Goal: Task Accomplishment & Management: Complete application form

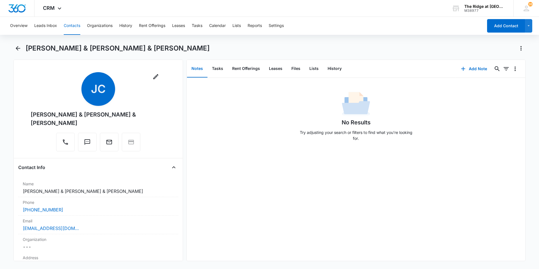
scroll to position [1301, 0]
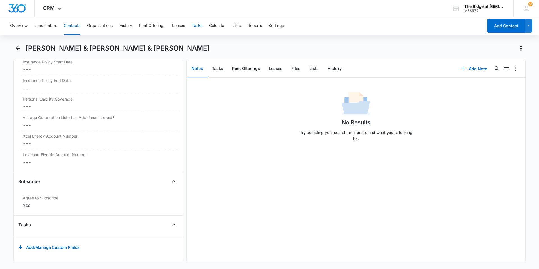
click at [195, 27] on button "Tasks" at bounding box center [197, 26] width 11 height 18
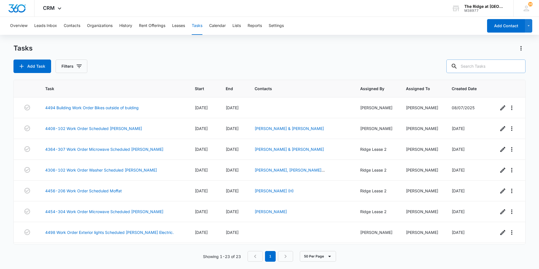
click at [477, 68] on input "text" at bounding box center [485, 66] width 79 height 13
type input "305"
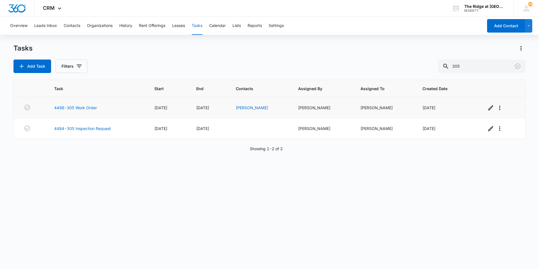
click at [79, 104] on td "4498-305 Work Order" at bounding box center [97, 107] width 100 height 21
click at [80, 108] on link "4498-305 Work Order" at bounding box center [75, 108] width 43 height 6
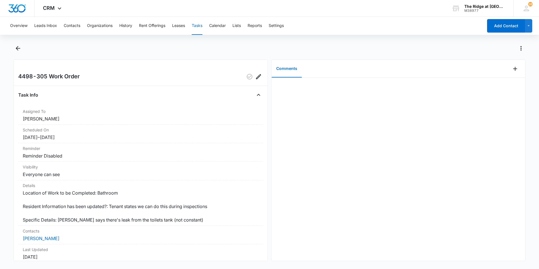
click at [202, 27] on button "Tasks" at bounding box center [197, 26] width 11 height 18
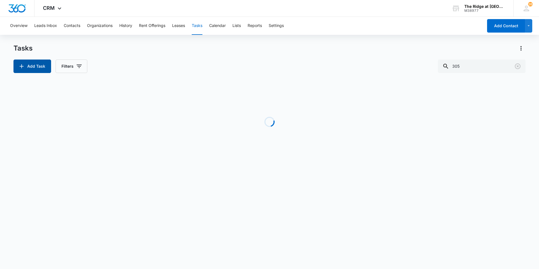
click at [40, 65] on button "Add Task" at bounding box center [32, 66] width 38 height 13
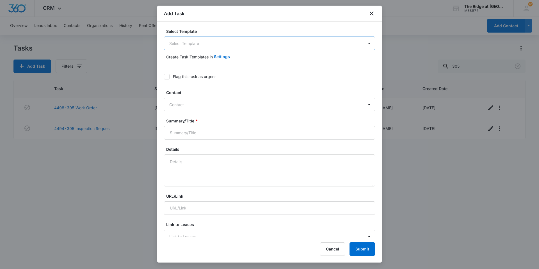
click at [194, 38] on body "CRM Apps Reputation Websites Forms CRM Email Social Content Intelligence Files …" at bounding box center [269, 134] width 539 height 269
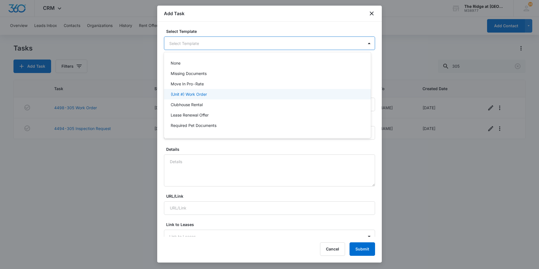
click at [192, 94] on p "(Unit #) Work Order" at bounding box center [189, 94] width 36 height 6
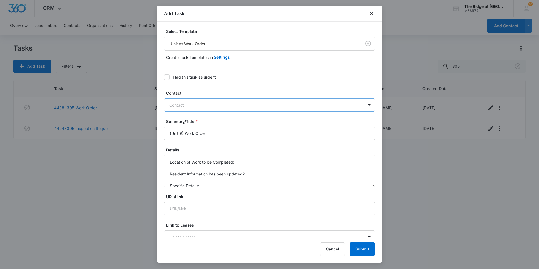
click at [199, 105] on div at bounding box center [266, 105] width 194 height 7
click at [198, 105] on div at bounding box center [266, 105] width 194 height 7
drag, startPoint x: 184, startPoint y: 133, endPoint x: 177, endPoint y: 135, distance: 6.7
click at [178, 135] on input "(Unit #) Work Order" at bounding box center [269, 133] width 211 height 13
click at [169, 134] on input "(Unit #) Work Order" at bounding box center [269, 133] width 211 height 13
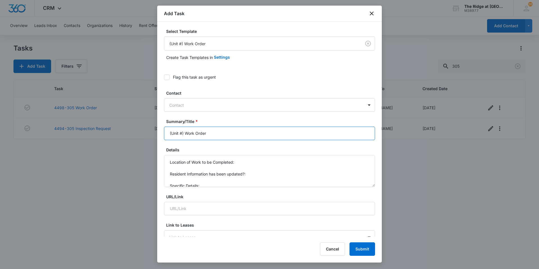
drag, startPoint x: 183, startPoint y: 134, endPoint x: 162, endPoint y: 134, distance: 21.1
click at [162, 134] on div "Select Template (Unit #) Work Order Create Task Templates in Settings Flag this…" at bounding box center [269, 129] width 225 height 215
type input "4496-301 Work Order"
click at [209, 181] on textarea "Location of Work to be Completed: Resident Information has been updated?: Speci…" at bounding box center [269, 171] width 211 height 32
drag, startPoint x: 201, startPoint y: 186, endPoint x: 154, endPoint y: 148, distance: 60.6
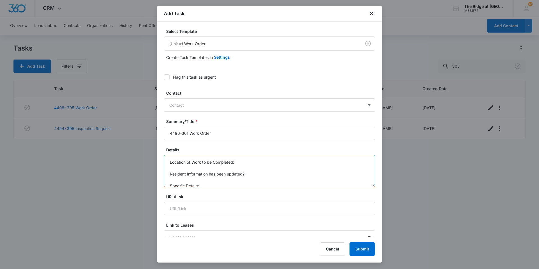
click at [154, 148] on body "CRM Apps Reputation Websites Forms CRM Email Social Content Intelligence Files …" at bounding box center [269, 134] width 539 height 269
type textarea "S"
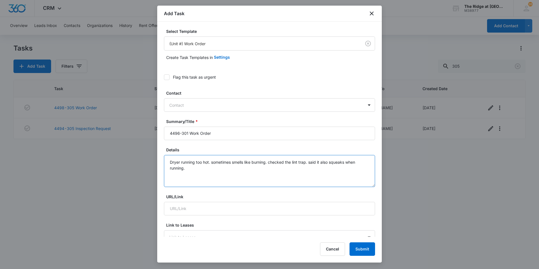
click at [212, 162] on textarea "Dryer running too hot. sometimes smells like burning. checked the lint trap. sa…" at bounding box center [269, 171] width 211 height 32
click at [289, 168] on textarea "Dryer running too hot. singes clothes and sometimes smells like burning. checke…" at bounding box center [269, 171] width 211 height 32
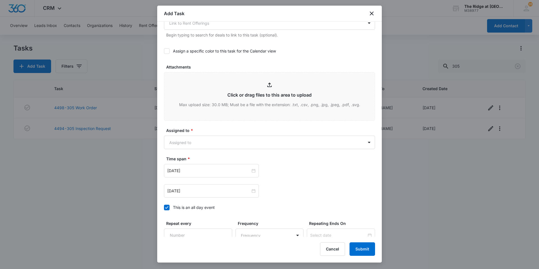
scroll to position [253, 0]
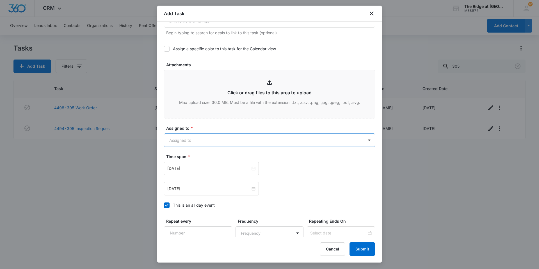
type textarea "Dryer running too hot. singes clothes and sometimes smells like burning. checke…"
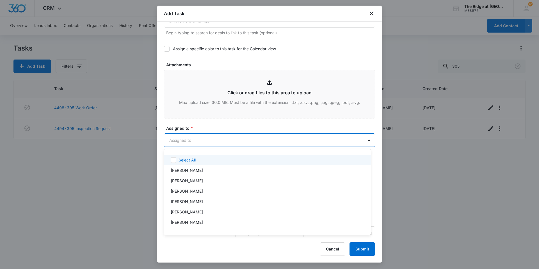
click at [216, 140] on body "CRM Apps Reputation Websites Forms CRM Email Social Content Intelligence Files …" at bounding box center [269, 134] width 539 height 269
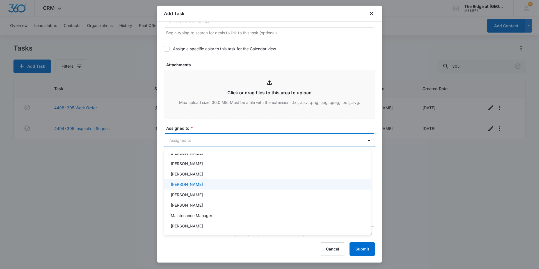
scroll to position [60, 0]
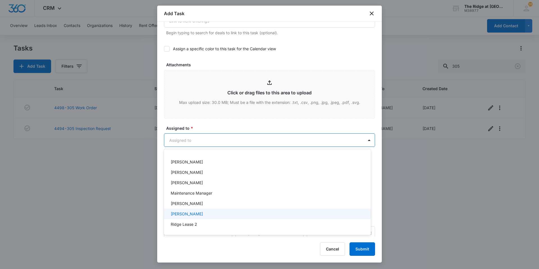
click at [202, 214] on div "[PERSON_NAME]" at bounding box center [267, 214] width 192 height 6
click at [223, 124] on div at bounding box center [269, 134] width 539 height 269
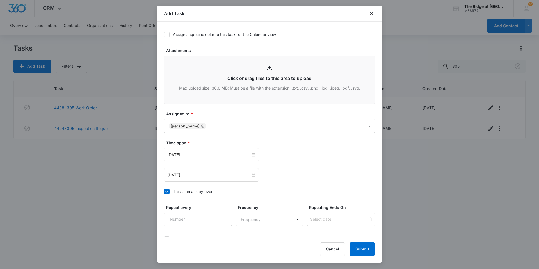
scroll to position [281, 0]
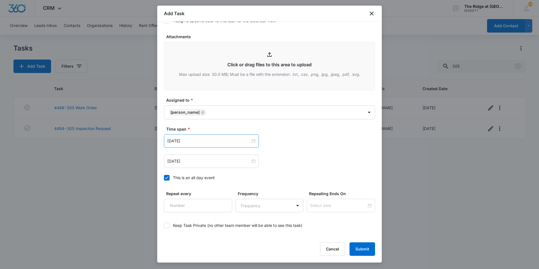
click at [245, 134] on div "Aug 1, 2023" at bounding box center [211, 140] width 95 height 13
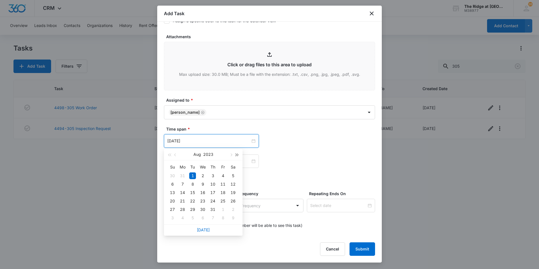
click at [236, 155] on span "button" at bounding box center [237, 155] width 3 height 3
click at [231, 155] on span "button" at bounding box center [230, 155] width 3 height 3
type input "Sep 16, 2025"
click at [190, 192] on div "16" at bounding box center [192, 192] width 7 height 7
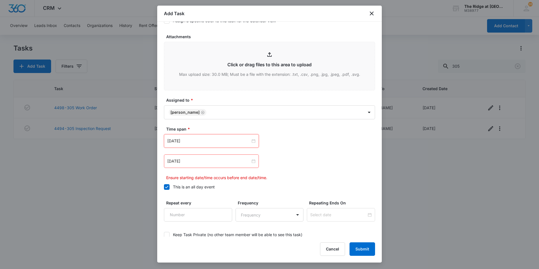
click at [248, 164] on div "Aug 2, 2023" at bounding box center [211, 160] width 95 height 13
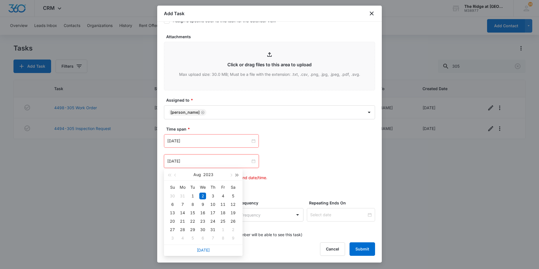
click at [234, 174] on button "button" at bounding box center [237, 174] width 6 height 11
click at [231, 175] on span "button" at bounding box center [230, 175] width 3 height 3
type input "Sep 19, 2025"
click at [223, 213] on div "19" at bounding box center [223, 212] width 7 height 7
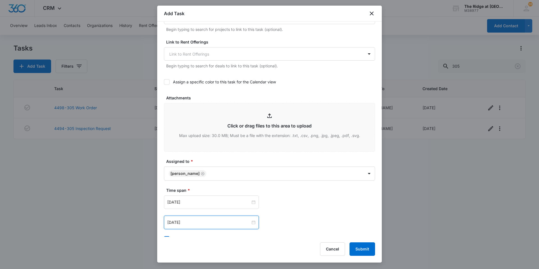
scroll to position [304, 0]
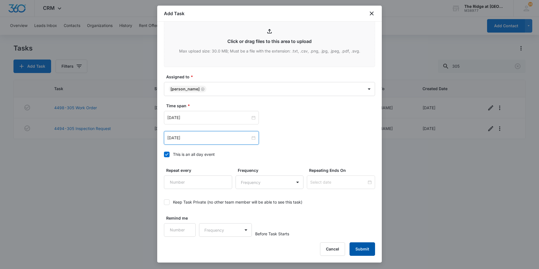
click at [359, 247] on button "Submit" at bounding box center [363, 248] width 26 height 13
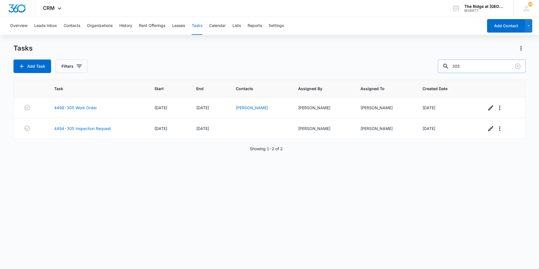
drag, startPoint x: 474, startPoint y: 64, endPoint x: 451, endPoint y: 66, distance: 23.1
click at [451, 66] on div "305" at bounding box center [482, 66] width 88 height 13
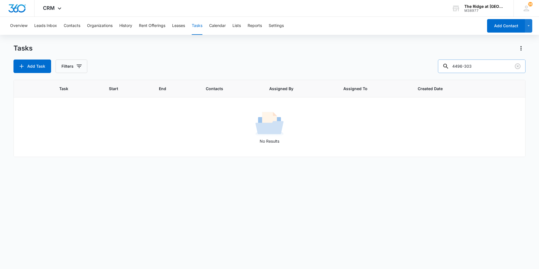
drag, startPoint x: 481, startPoint y: 65, endPoint x: 477, endPoint y: 66, distance: 3.7
click at [477, 66] on input "4496-303" at bounding box center [482, 66] width 88 height 13
click at [470, 67] on input "4496-303" at bounding box center [482, 66] width 88 height 13
click at [460, 65] on input "4496303" at bounding box center [482, 66] width 88 height 13
click at [462, 66] on input "4496303" at bounding box center [482, 66] width 88 height 13
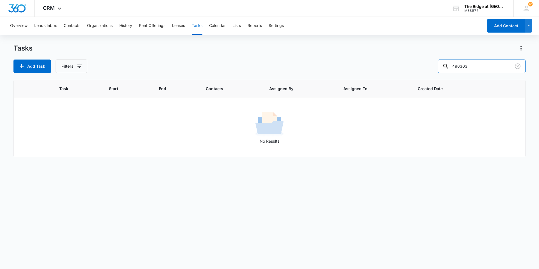
type input "496303"
click at [67, 26] on button "Contacts" at bounding box center [72, 26] width 17 height 18
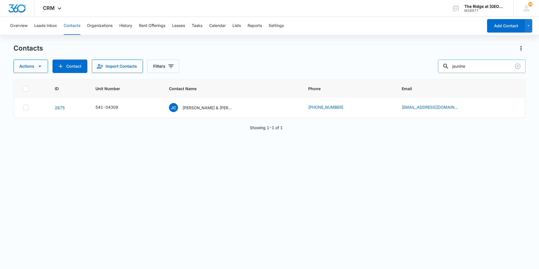
drag, startPoint x: 484, startPoint y: 63, endPoint x: 447, endPoint y: 68, distance: 38.0
click at [447, 68] on div "jaunine" at bounding box center [482, 66] width 88 height 13
type input "4496303"
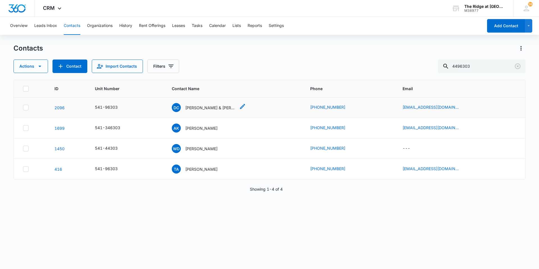
click at [206, 110] on p "Damei Chen & Jiacai Huang" at bounding box center [210, 108] width 51 height 6
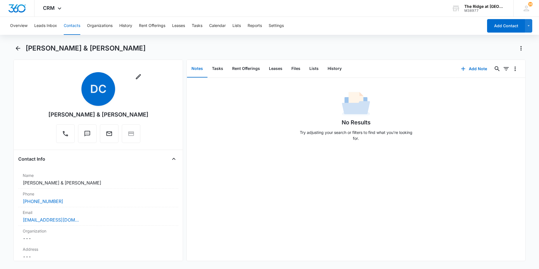
click at [190, 26] on div "Overview Leads Inbox Contacts Organizations History Rent Offerings Leases Tasks…" at bounding box center [245, 26] width 476 height 18
click at [199, 24] on button "Tasks" at bounding box center [197, 26] width 11 height 18
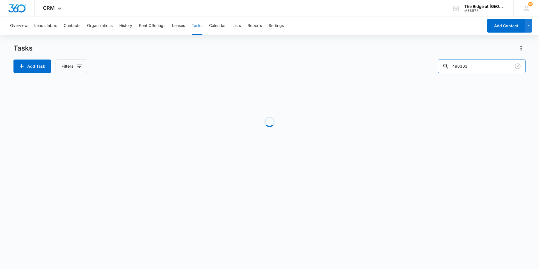
drag, startPoint x: 468, startPoint y: 66, endPoint x: 416, endPoint y: 67, distance: 52.5
click at [416, 67] on div "Add Task Filters 496303" at bounding box center [269, 66] width 512 height 13
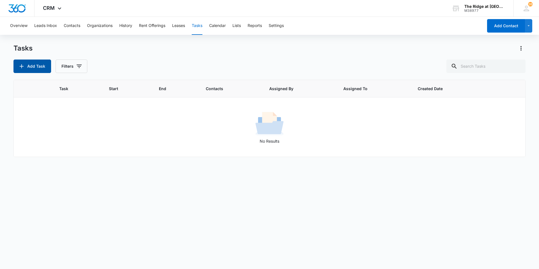
click at [33, 67] on button "Add Task" at bounding box center [32, 66] width 38 height 13
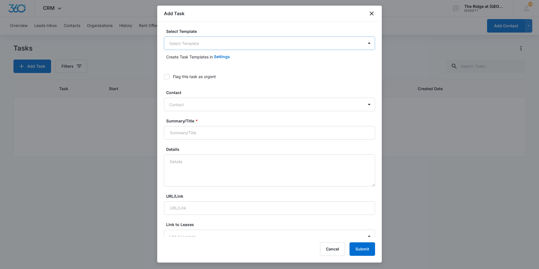
click at [184, 44] on body "CRM Apps Reputation Websites Forms CRM Email Social Content Intelligence Files …" at bounding box center [269, 134] width 539 height 269
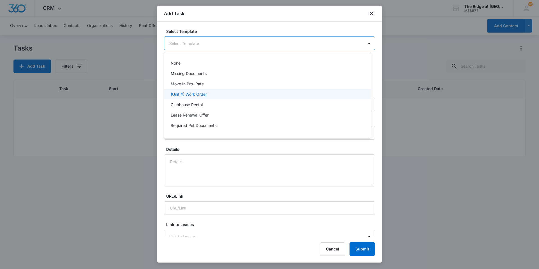
click at [194, 93] on p "(Unit #) Work Order" at bounding box center [189, 94] width 36 height 6
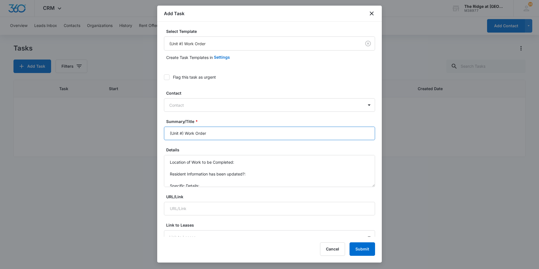
drag, startPoint x: 186, startPoint y: 133, endPoint x: 163, endPoint y: 131, distance: 22.6
click at [163, 131] on div "Select Template (Unit #) Work Order Create Task Templates in Settings Flag this…" at bounding box center [269, 129] width 225 height 215
type input "Inspection Work Order (4456-201)"
drag, startPoint x: 210, startPoint y: 183, endPoint x: 158, endPoint y: 156, distance: 58.1
click at [158, 156] on div "Select Template (Unit #) Work Order Create Task Templates in Settings Flag this…" at bounding box center [269, 129] width 225 height 215
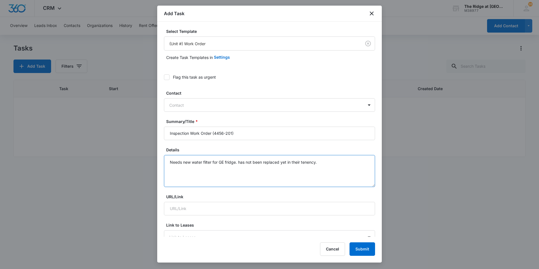
click at [299, 163] on textarea "Needs new water filter for GE fridge. has not been replaced yet in their tenenc…" at bounding box center [269, 171] width 211 height 32
click at [241, 161] on textarea "Needs new water filter for GE fridge. has not been replaced yet in their tenanc…" at bounding box center [269, 171] width 211 height 32
click at [321, 163] on textarea "Needs new water filter for GE fridge. Has not been replaced yet in their tenanc…" at bounding box center [269, 171] width 211 height 32
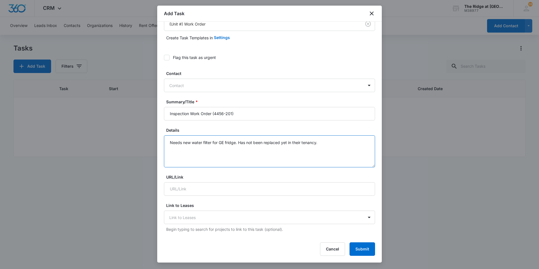
scroll to position [28, 0]
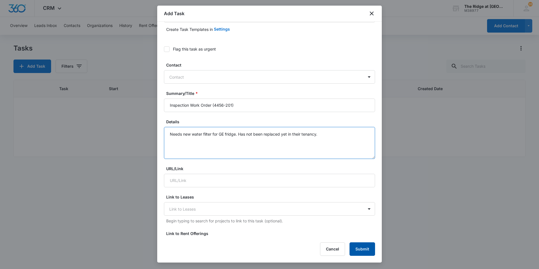
type textarea "Needs new water filter for GE fridge. Has not been replaced yet in their tenanc…"
click at [366, 249] on button "Submit" at bounding box center [363, 248] width 26 height 13
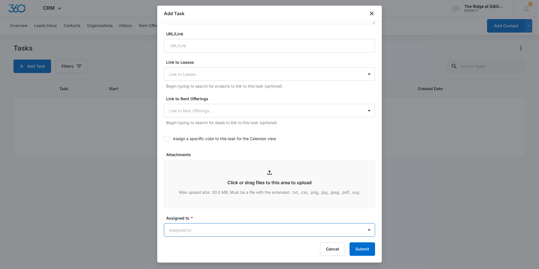
click at [209, 230] on body "CRM Apps Reputation Websites Forms CRM Email Social Content Intelligence Files …" at bounding box center [269, 134] width 539 height 269
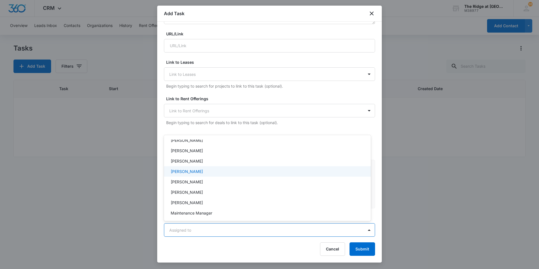
scroll to position [56, 0]
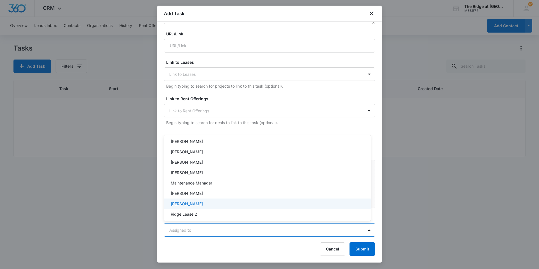
click at [205, 202] on div "[PERSON_NAME]" at bounding box center [267, 204] width 192 height 6
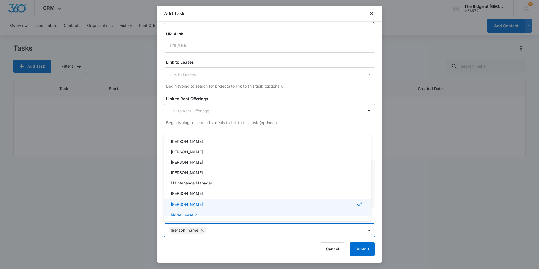
click at [252, 252] on div at bounding box center [269, 134] width 539 height 269
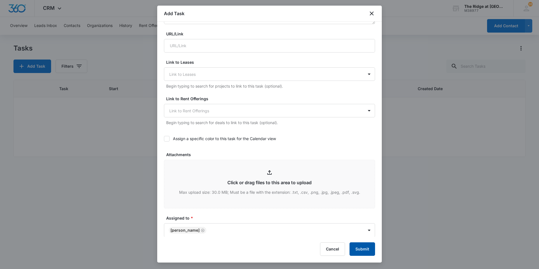
click at [362, 252] on button "Submit" at bounding box center [363, 248] width 26 height 13
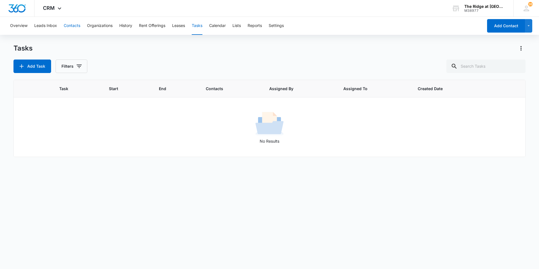
click at [74, 25] on button "Contacts" at bounding box center [72, 26] width 17 height 18
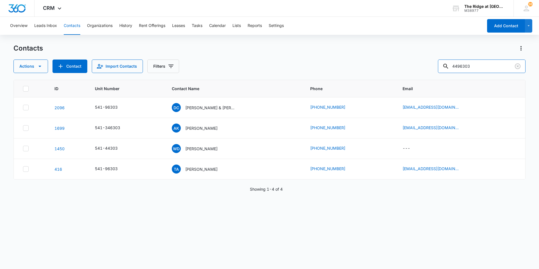
drag, startPoint x: 496, startPoint y: 64, endPoint x: 391, endPoint y: 71, distance: 105.2
click at [391, 71] on div "Actions Contact Import Contacts Filters 4496303" at bounding box center [269, 66] width 512 height 13
type input "nelson"
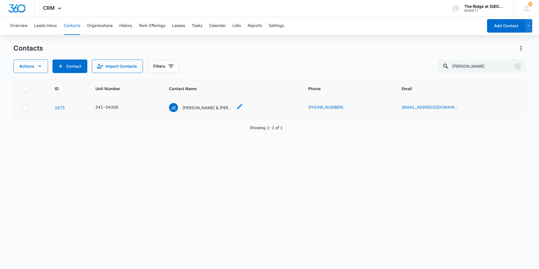
click at [206, 109] on p "[PERSON_NAME] & [PERSON_NAME] & [PERSON_NAME]" at bounding box center [208, 108] width 51 height 6
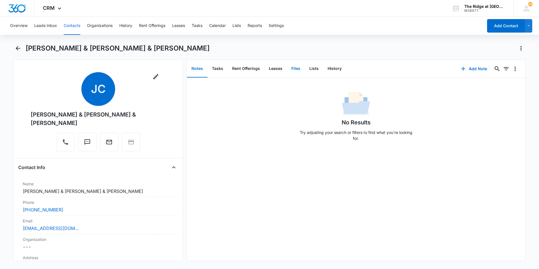
click at [290, 66] on button "Files" at bounding box center [296, 68] width 18 height 17
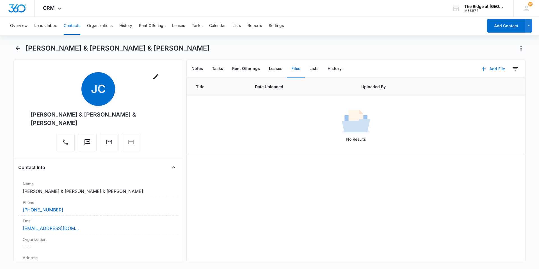
click at [490, 66] on button "Add File" at bounding box center [493, 68] width 35 height 13
click at [478, 86] on div "Upload Files" at bounding box center [486, 87] width 22 height 4
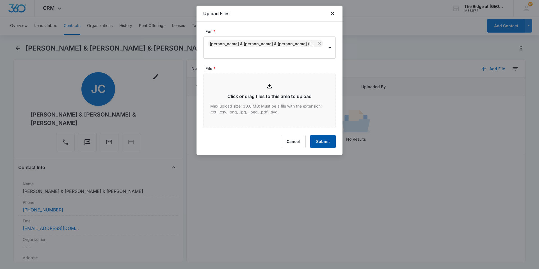
click at [328, 146] on button "Submit" at bounding box center [323, 141] width 26 height 13
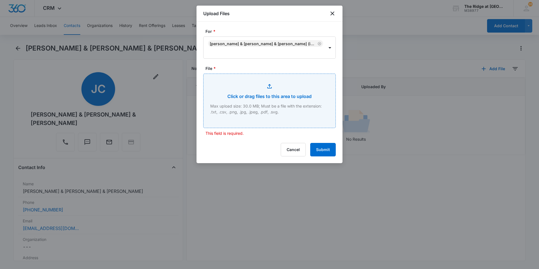
click at [254, 117] on input "File *" at bounding box center [270, 101] width 132 height 54
type input "C:\fakepath\4404-308 Apps.pdf"
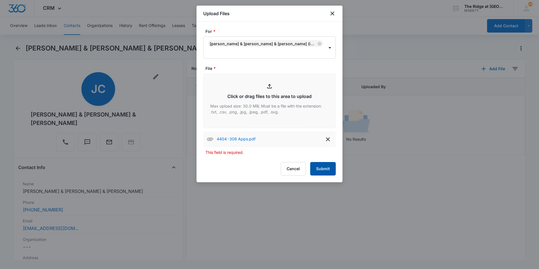
click at [327, 168] on button "Submit" at bounding box center [323, 168] width 26 height 13
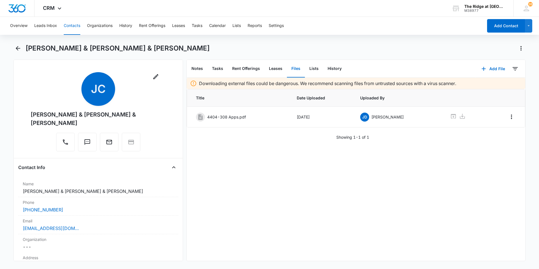
click at [70, 28] on button "Contacts" at bounding box center [72, 26] width 17 height 18
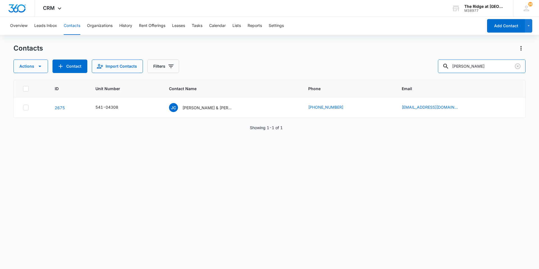
drag, startPoint x: 482, startPoint y: 65, endPoint x: 418, endPoint y: 67, distance: 64.6
click at [418, 67] on div "Actions Contact Import Contacts Filters nelson" at bounding box center [269, 66] width 512 height 13
drag, startPoint x: 467, startPoint y: 67, endPoint x: 455, endPoint y: 70, distance: 12.1
click at [456, 70] on input "541-496301" at bounding box center [482, 66] width 88 height 13
type input "4496301"
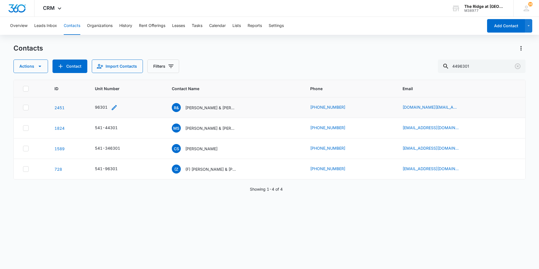
click at [116, 108] on icon "Unit Number - 96301 - Select to Edit Field" at bounding box center [114, 107] width 7 height 7
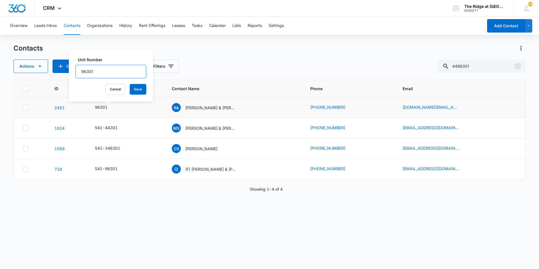
click at [80, 72] on input "96301" at bounding box center [111, 71] width 71 height 13
type input "541-96301"
click at [130, 87] on button "Save" at bounding box center [138, 89] width 17 height 11
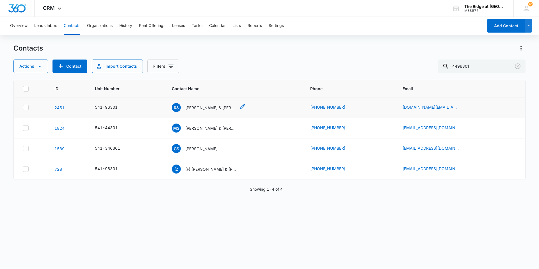
click at [214, 105] on p "Richard & Nicole Ortega" at bounding box center [210, 108] width 51 height 6
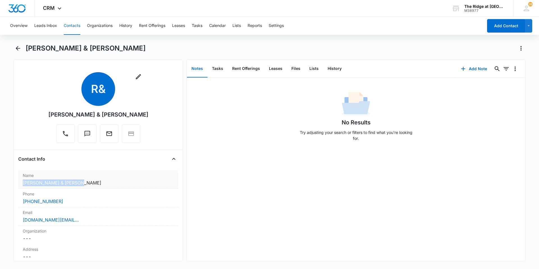
drag, startPoint x: 77, startPoint y: 185, endPoint x: 22, endPoint y: 187, distance: 54.5
click at [22, 187] on div "Name Cancel Save Changes Richard & Nicole Ortega" at bounding box center [98, 179] width 160 height 19
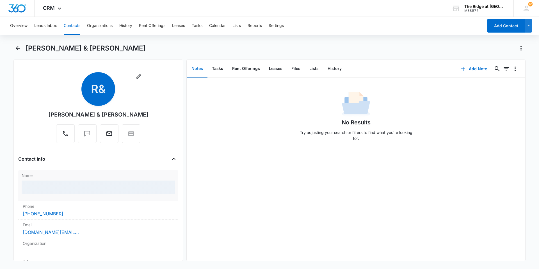
copy dd "Richard & Nicole Ortega"
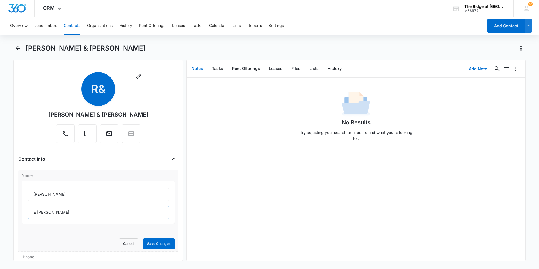
drag, startPoint x: 72, startPoint y: 213, endPoint x: 89, endPoint y: 217, distance: 17.5
click at [89, 222] on div "Richard & Nicole Ortega" at bounding box center [98, 202] width 153 height 43
click at [81, 151] on div "Remove R& Richard & Nicole Ortega Contact Info Name Richard & Nicole Ortega Can…" at bounding box center [98, 161] width 170 height 202
drag, startPoint x: 119, startPoint y: 115, endPoint x: 62, endPoint y: 115, distance: 57.0
click at [62, 115] on div "Remove R& Richard & Nicole Ortega" at bounding box center [98, 107] width 100 height 71
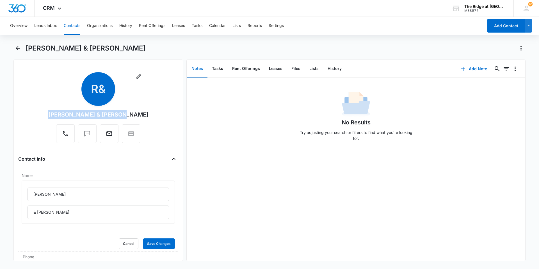
copy div "Richard & Nicole Ortega"
click at [65, 29] on button "Contacts" at bounding box center [72, 26] width 17 height 18
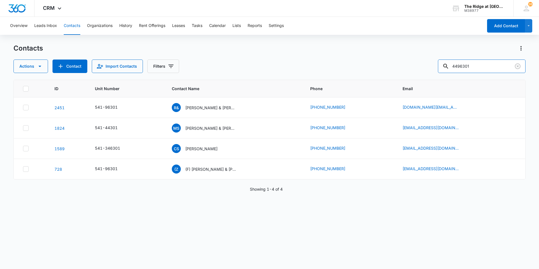
drag, startPoint x: 489, startPoint y: 65, endPoint x: 426, endPoint y: 71, distance: 62.9
click at [433, 70] on div "Actions Contact Import Contacts Filters 4496301" at bounding box center [269, 66] width 512 height 13
type input "nasser"
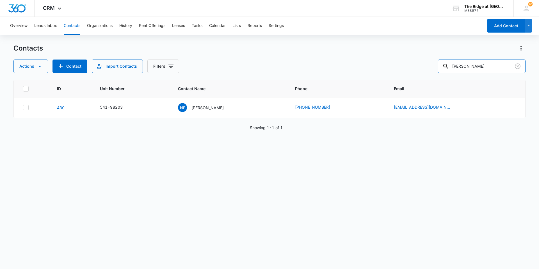
drag, startPoint x: 445, startPoint y: 73, endPoint x: 419, endPoint y: 76, distance: 26.3
click at [419, 76] on div "Contacts Actions Contact Import Contacts Filters nasser ID Unit Number Contact …" at bounding box center [269, 156] width 512 height 225
type input "4498-305"
click at [211, 109] on p "[PERSON_NAME]" at bounding box center [207, 108] width 32 height 6
